Goal: Check status: Check status

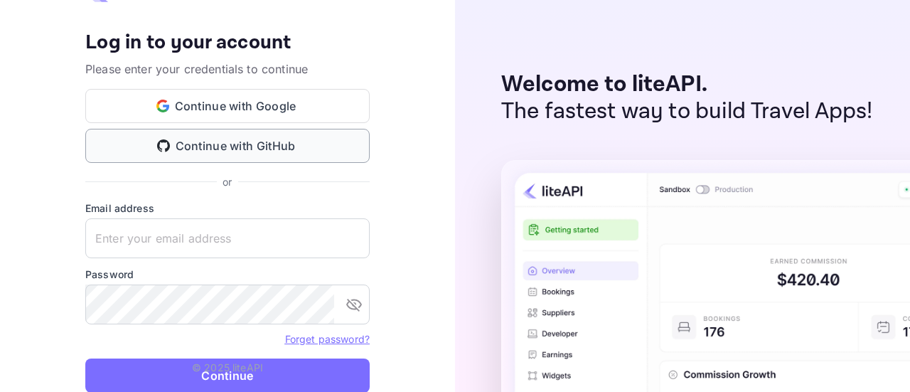
type input "[EMAIL_ADDRESS][DOMAIN_NAME]"
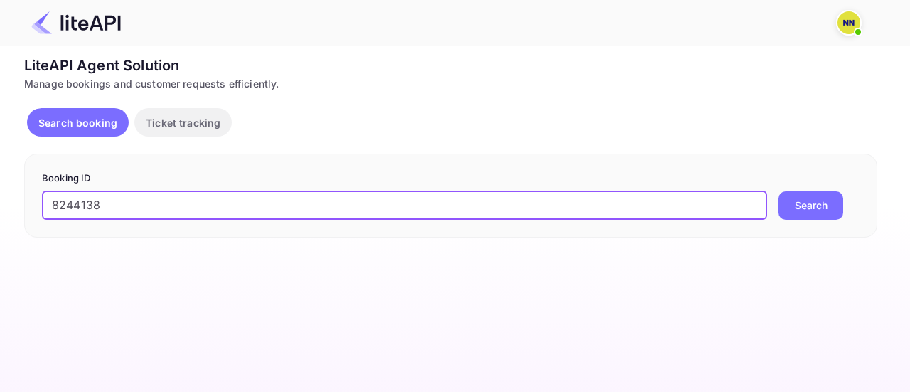
type input "8244138"
click at [801, 201] on button "Search" at bounding box center [811, 205] width 65 height 28
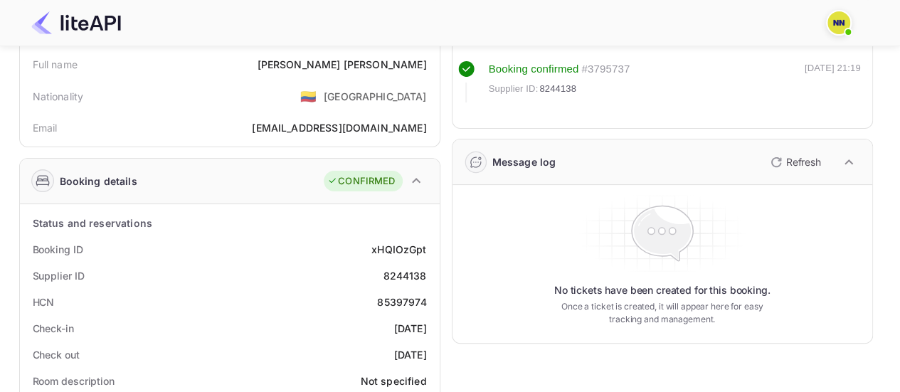
scroll to position [142, 0]
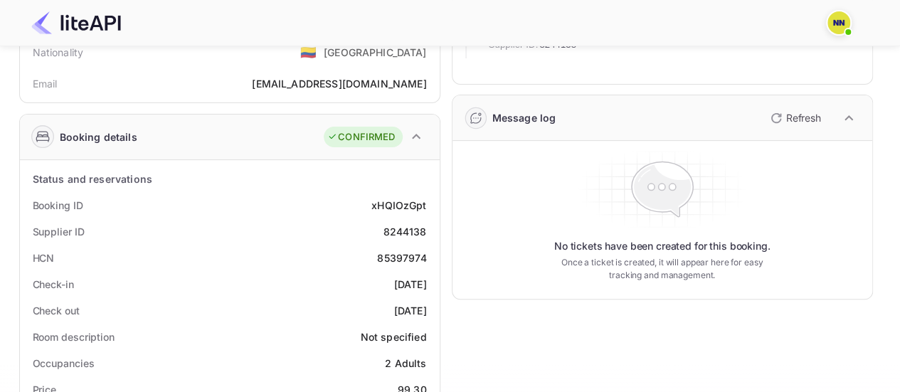
click at [408, 256] on div "85397974" at bounding box center [401, 257] width 49 height 15
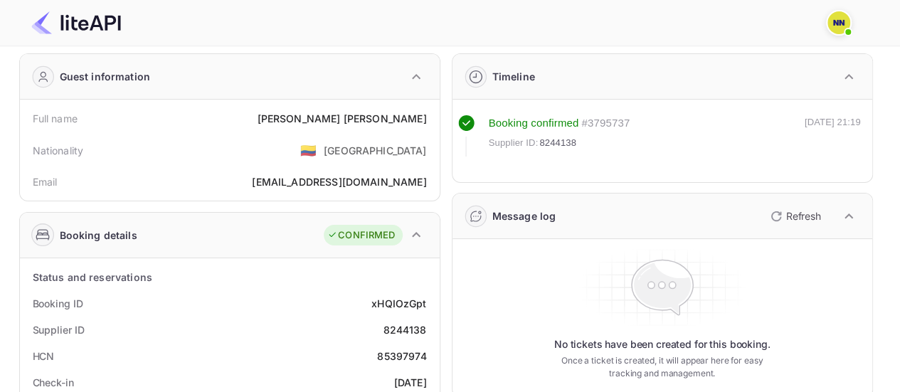
scroll to position [0, 0]
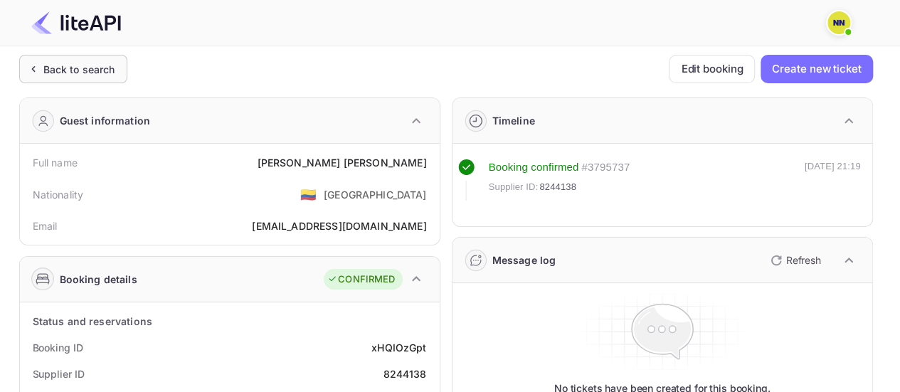
click at [93, 64] on div "Back to search" at bounding box center [79, 69] width 72 height 15
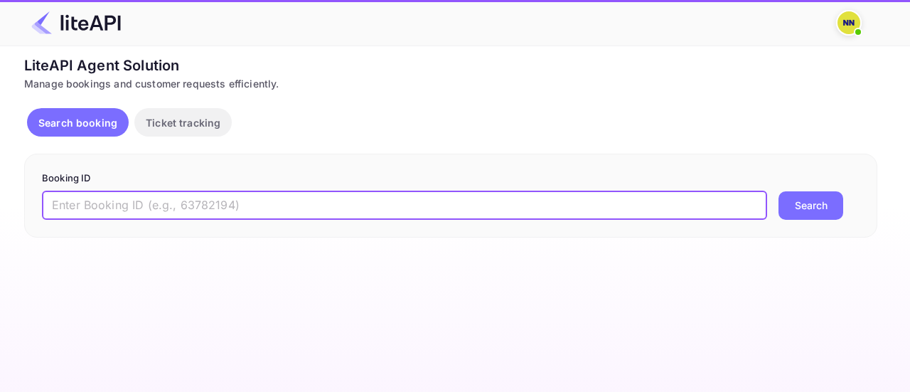
click at [283, 191] on input "text" at bounding box center [404, 205] width 725 height 28
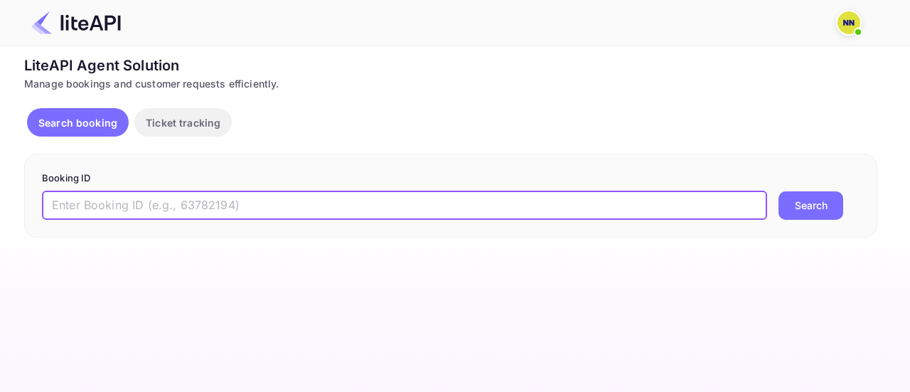
paste input "8909373"
type input "8909373"
click at [808, 210] on button "Search" at bounding box center [811, 205] width 65 height 28
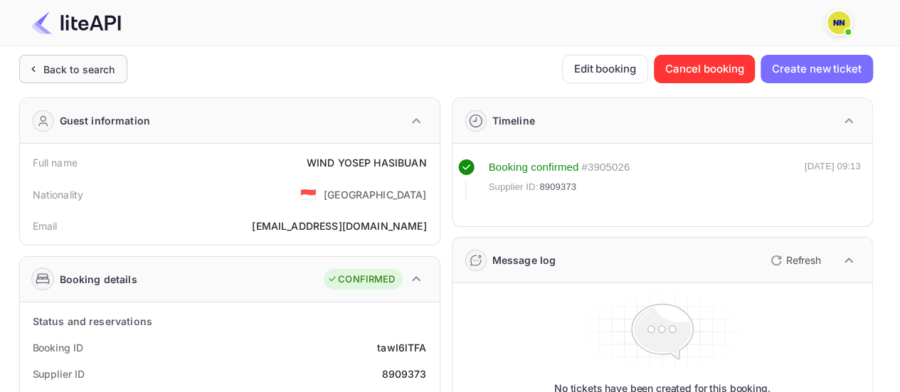
click at [75, 58] on div "Back to search" at bounding box center [73, 69] width 108 height 28
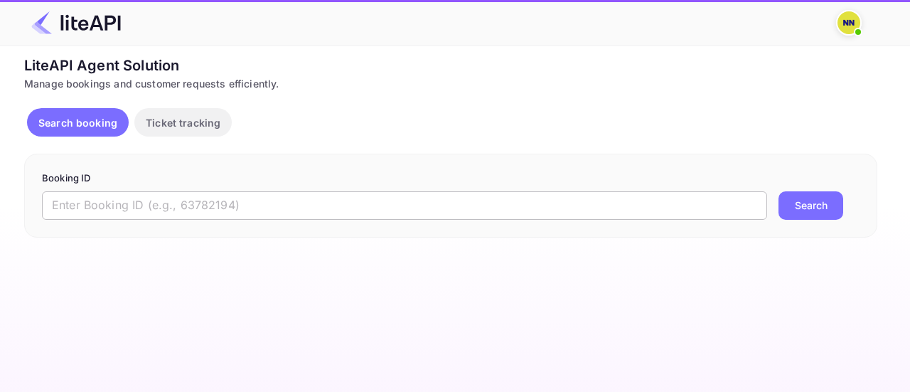
click at [215, 204] on input "text" at bounding box center [404, 205] width 725 height 28
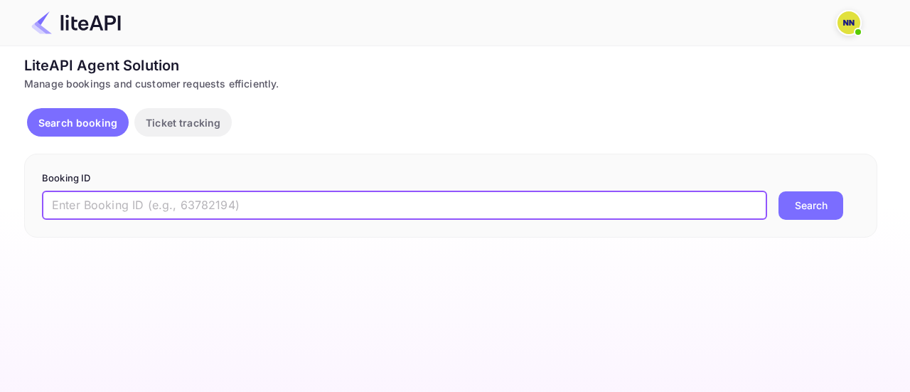
paste input "8721697"
type input "8721697"
click at [820, 209] on button "Search" at bounding box center [811, 205] width 65 height 28
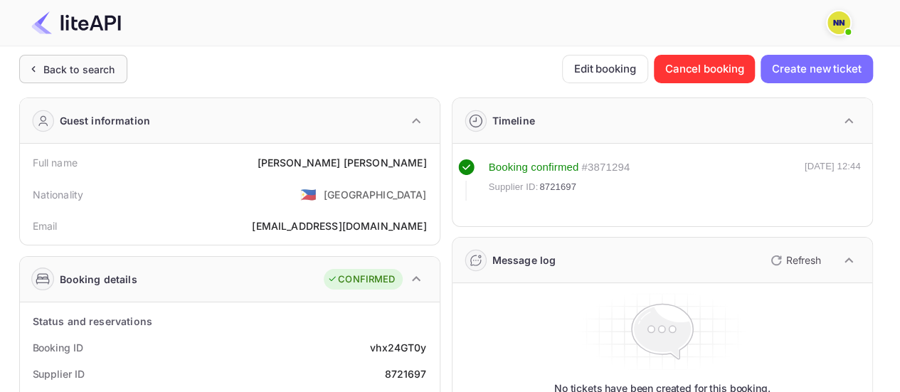
click at [112, 63] on div "Back to search" at bounding box center [79, 69] width 72 height 15
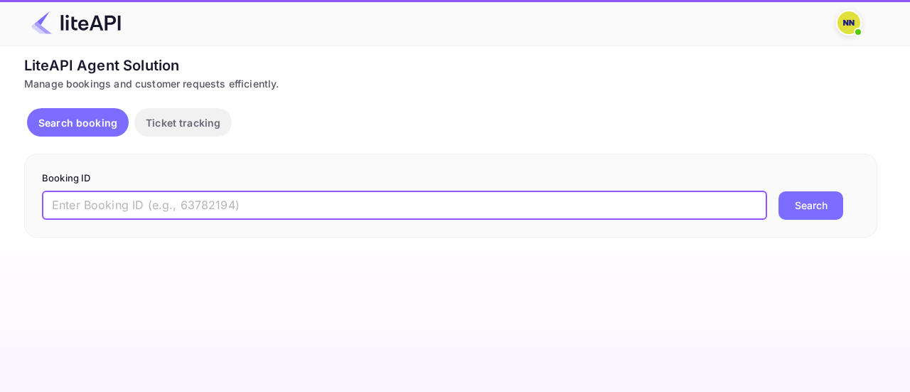
drag, startPoint x: 252, startPoint y: 199, endPoint x: 302, endPoint y: 197, distance: 50.5
click at [252, 199] on input "text" at bounding box center [404, 205] width 725 height 28
paste input "8904638"
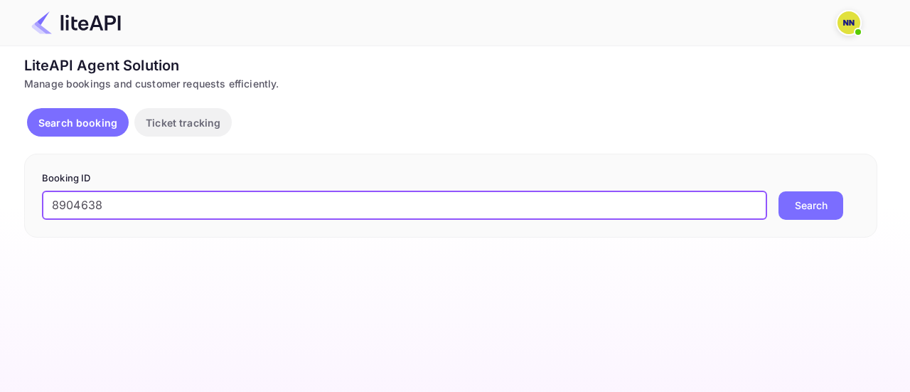
type input "8904638"
click at [822, 202] on button "Search" at bounding box center [811, 205] width 65 height 28
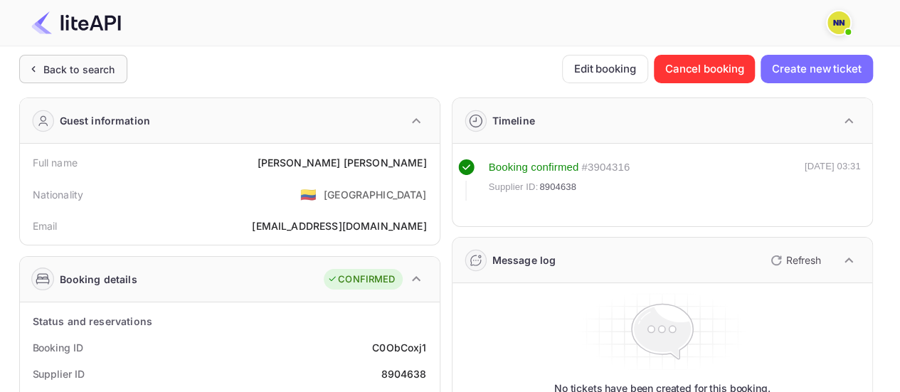
click at [91, 70] on div "Back to search" at bounding box center [79, 69] width 72 height 15
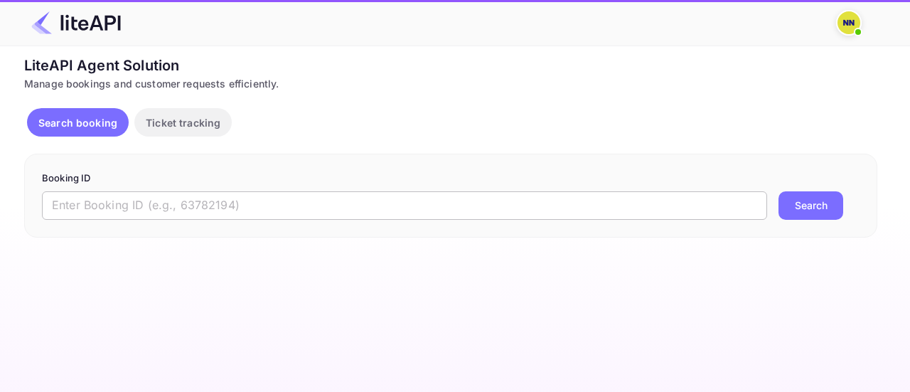
click at [246, 193] on input "text" at bounding box center [404, 205] width 725 height 28
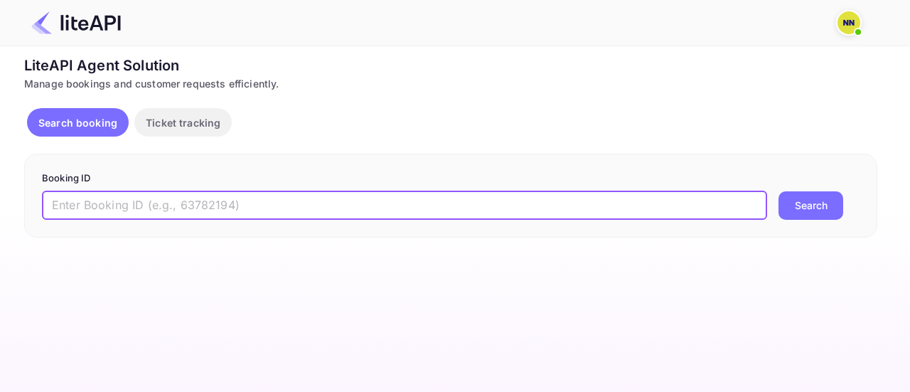
paste input "8928768"
type input "8928768"
click at [829, 203] on button "Search" at bounding box center [811, 205] width 65 height 28
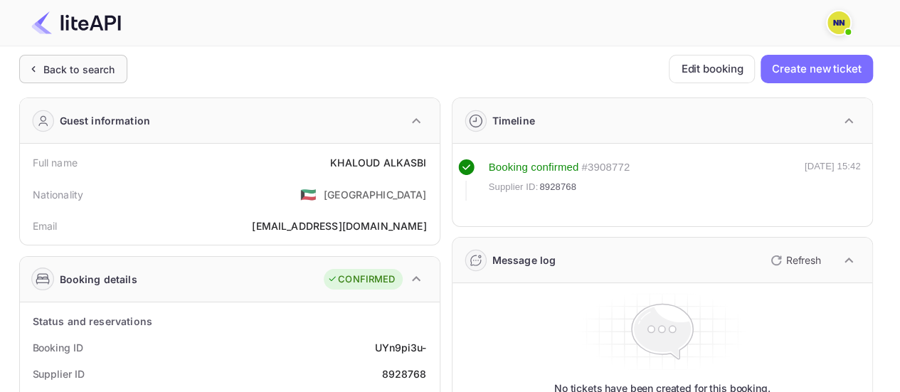
click at [82, 58] on div "Back to search" at bounding box center [73, 69] width 108 height 28
